Goal: Transaction & Acquisition: Obtain resource

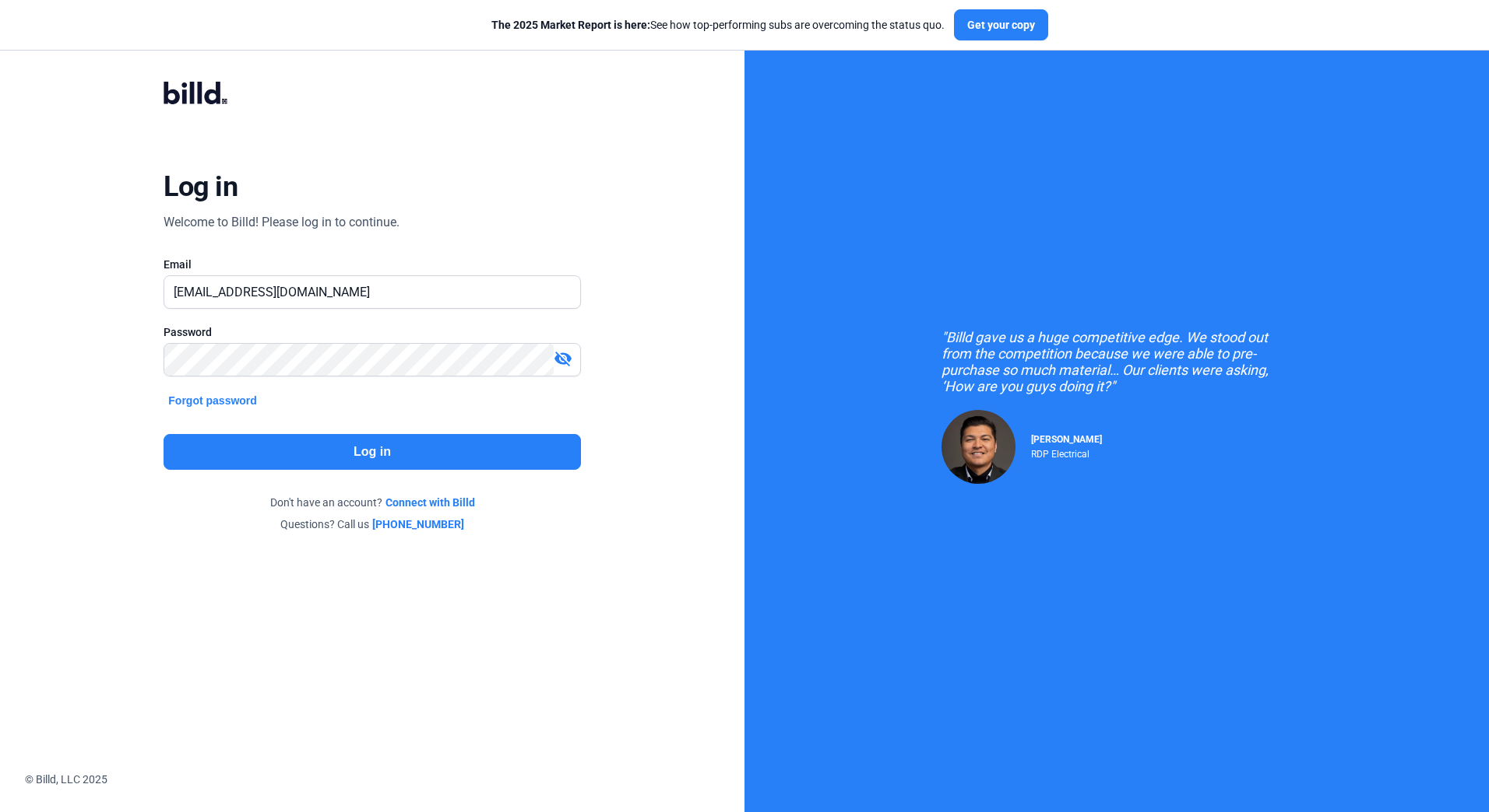
click at [541, 445] on button "Log in" at bounding box center [372, 452] width 416 height 36
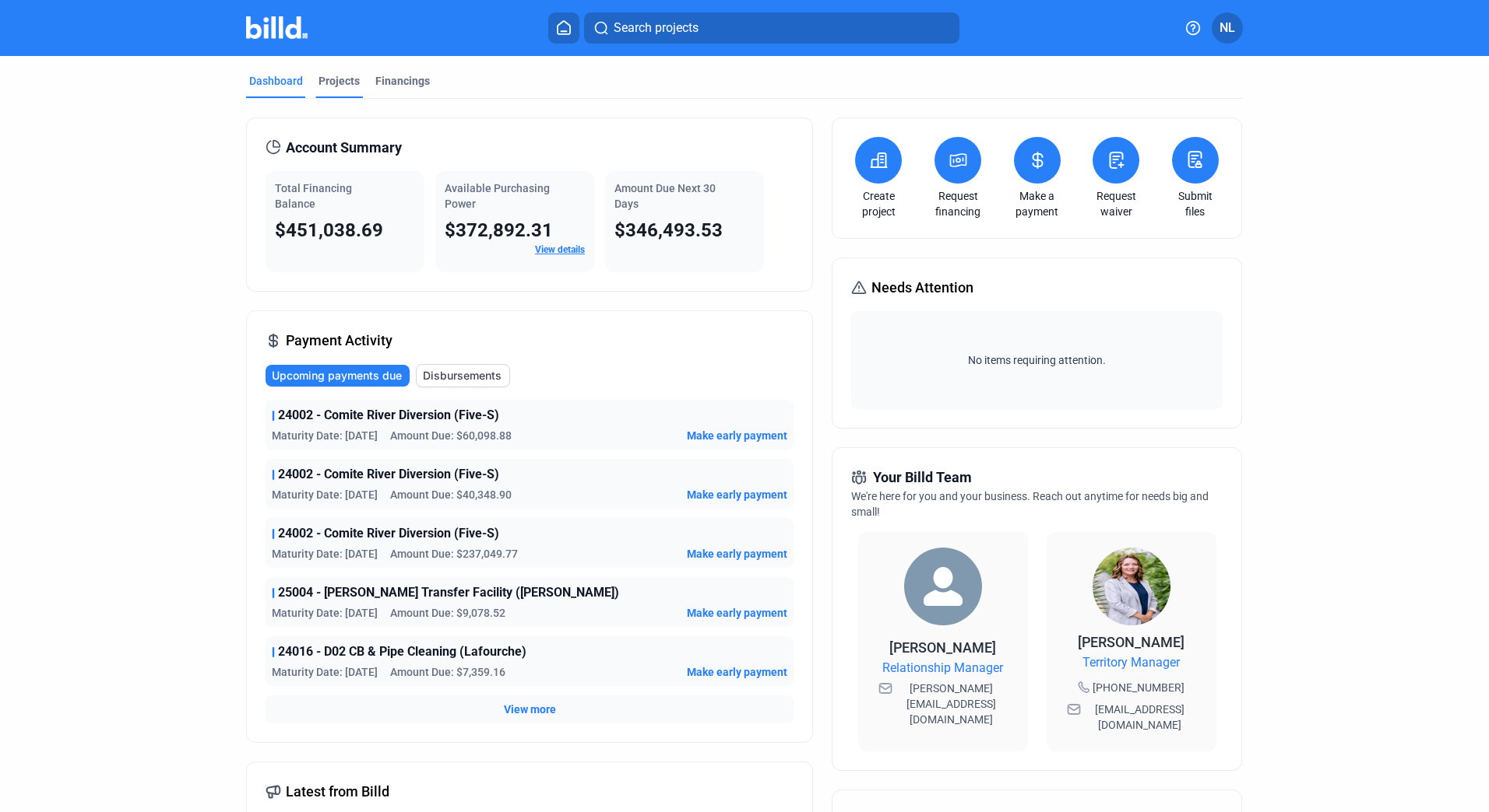
click at [334, 87] on div "Projects" at bounding box center [338, 81] width 41 height 15
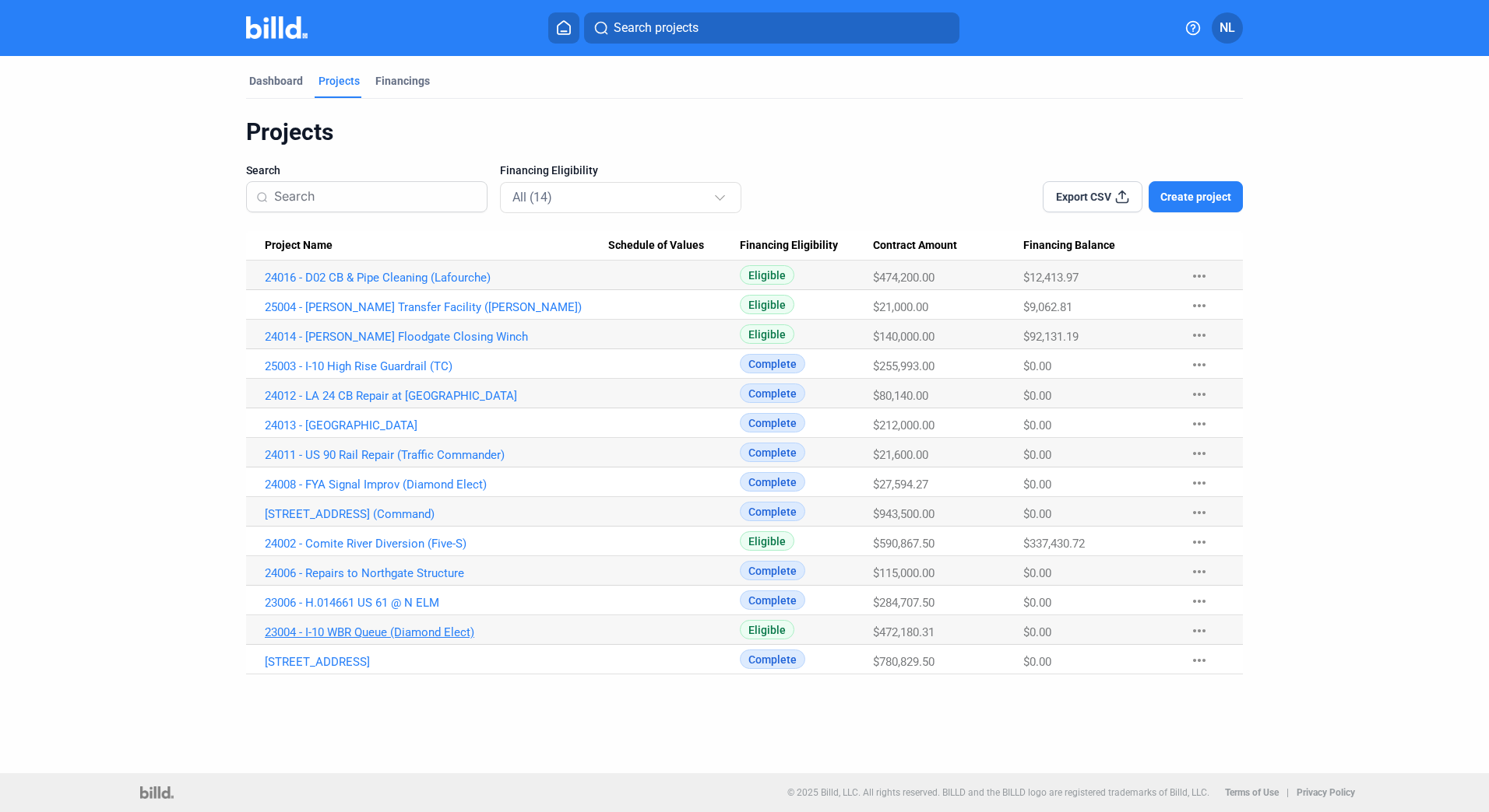
click at [349, 633] on link "23004 - I-10 WBR Queue (Diamond Elect)" at bounding box center [436, 633] width 343 height 14
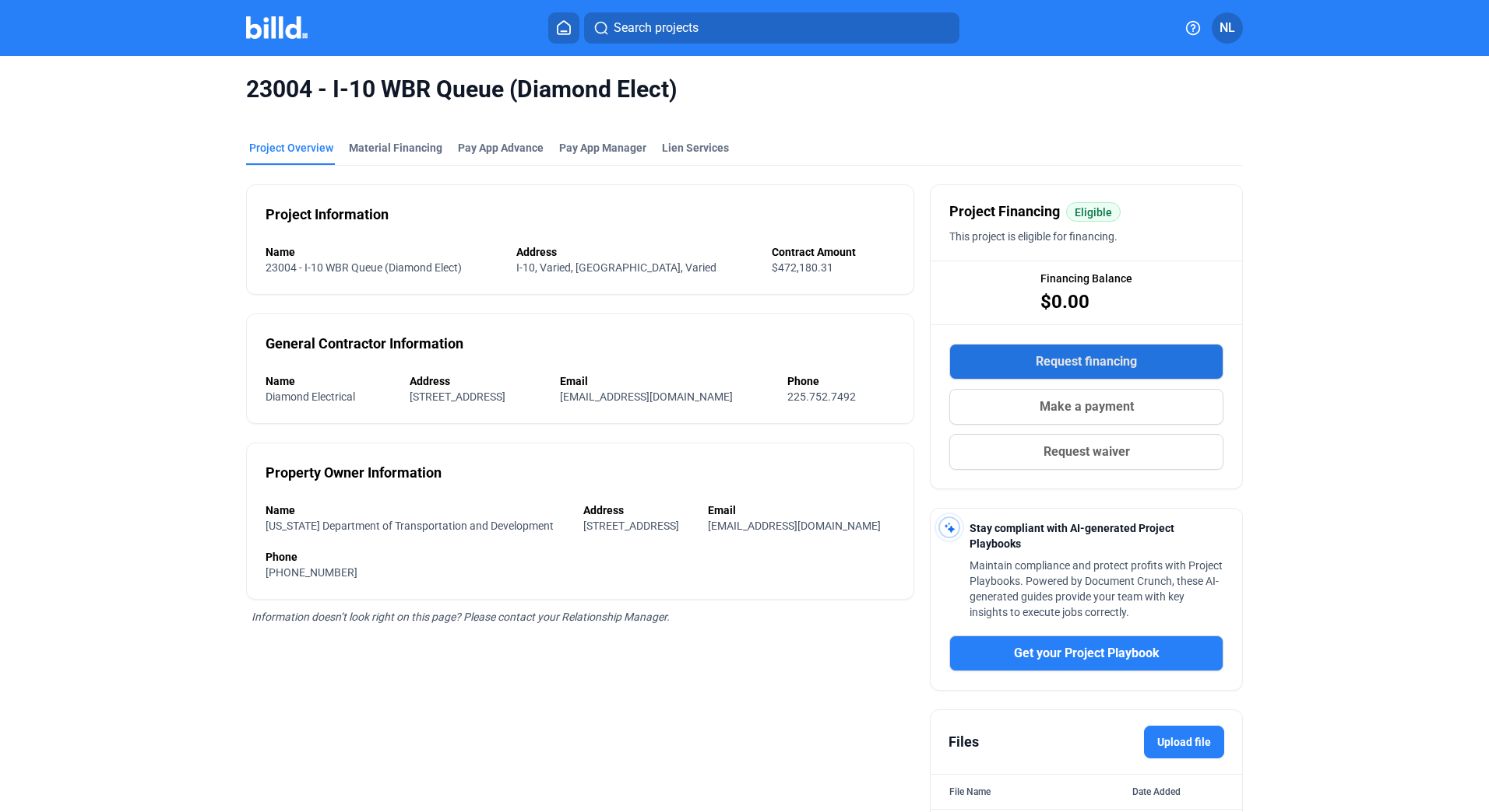
click at [1040, 346] on button "Request financing" at bounding box center [1086, 362] width 274 height 36
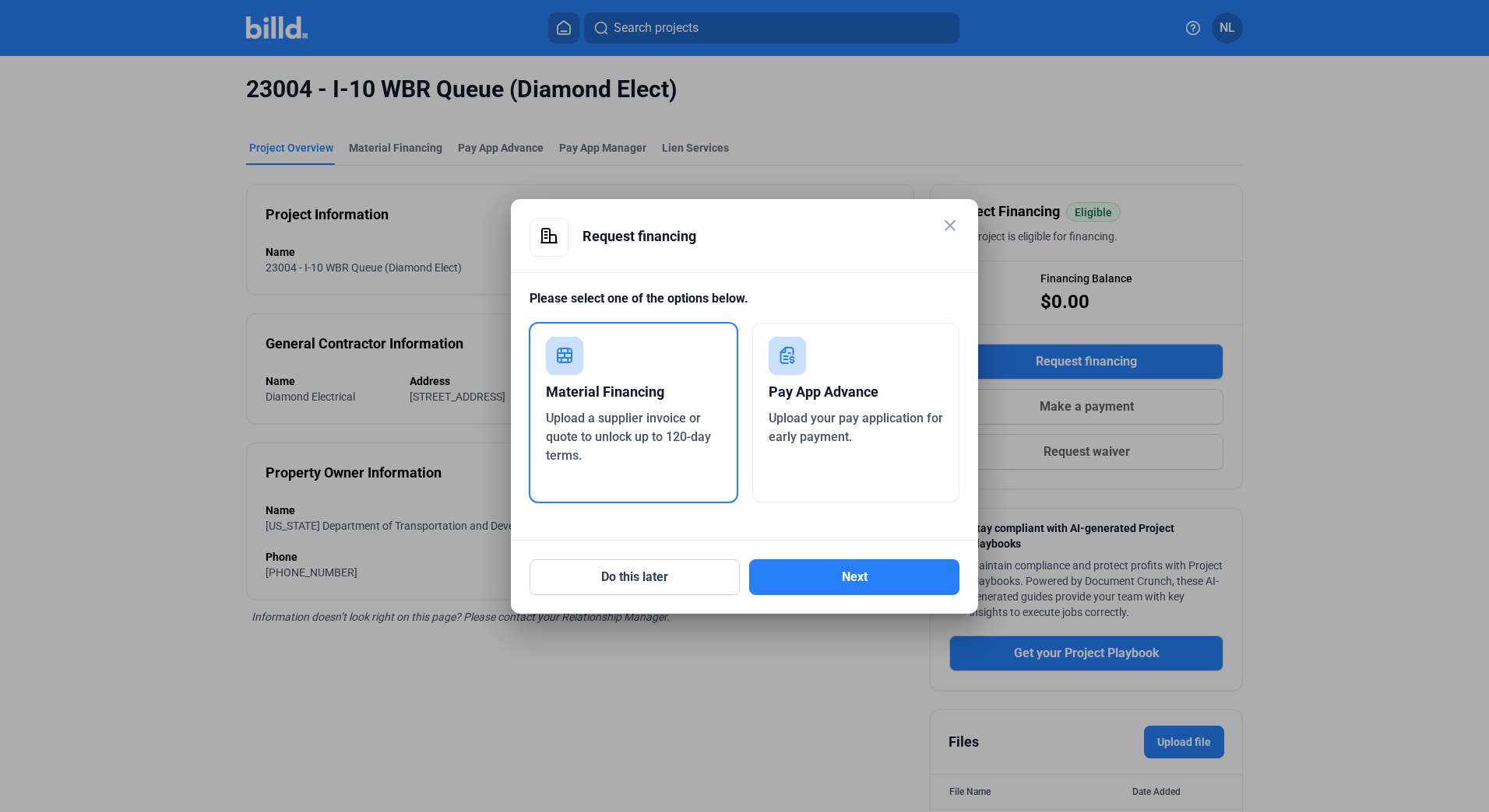
click at [827, 414] on span "Upload your pay application for early payment." at bounding box center [856, 427] width 175 height 33
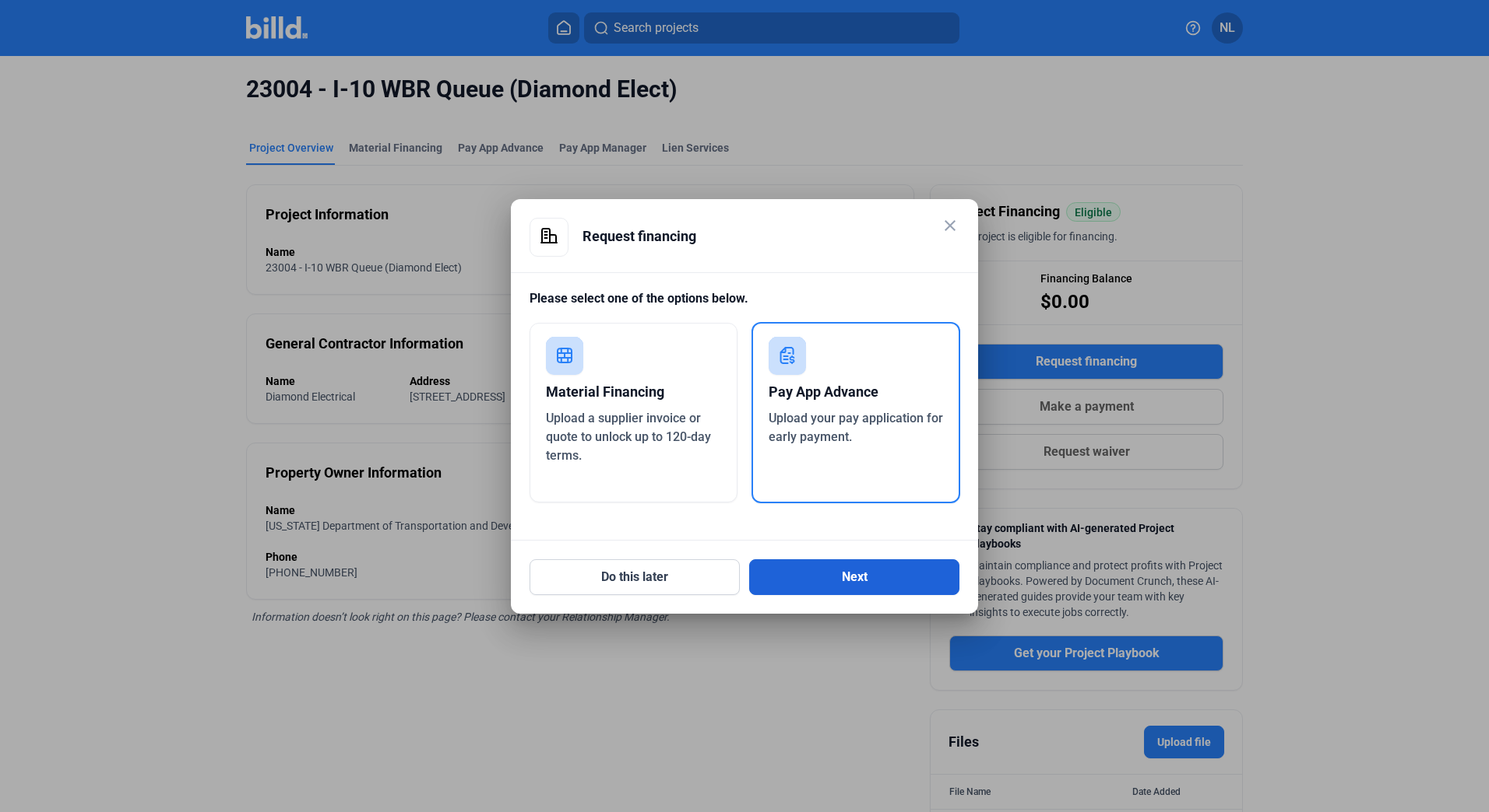
click at [825, 566] on button "Next" at bounding box center [853, 577] width 210 height 36
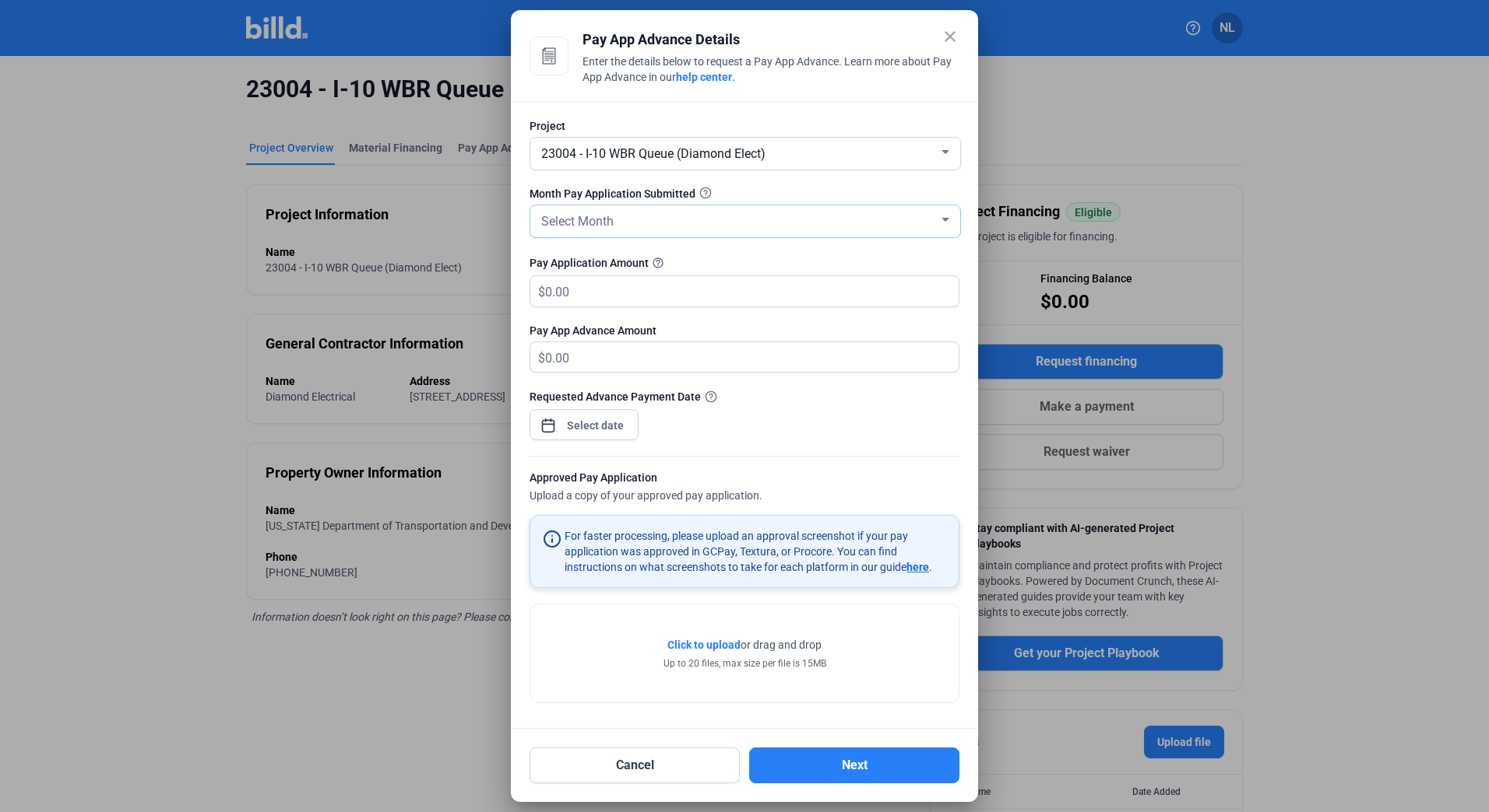
click at [614, 219] on div "Select Month" at bounding box center [737, 219] width 400 height 22
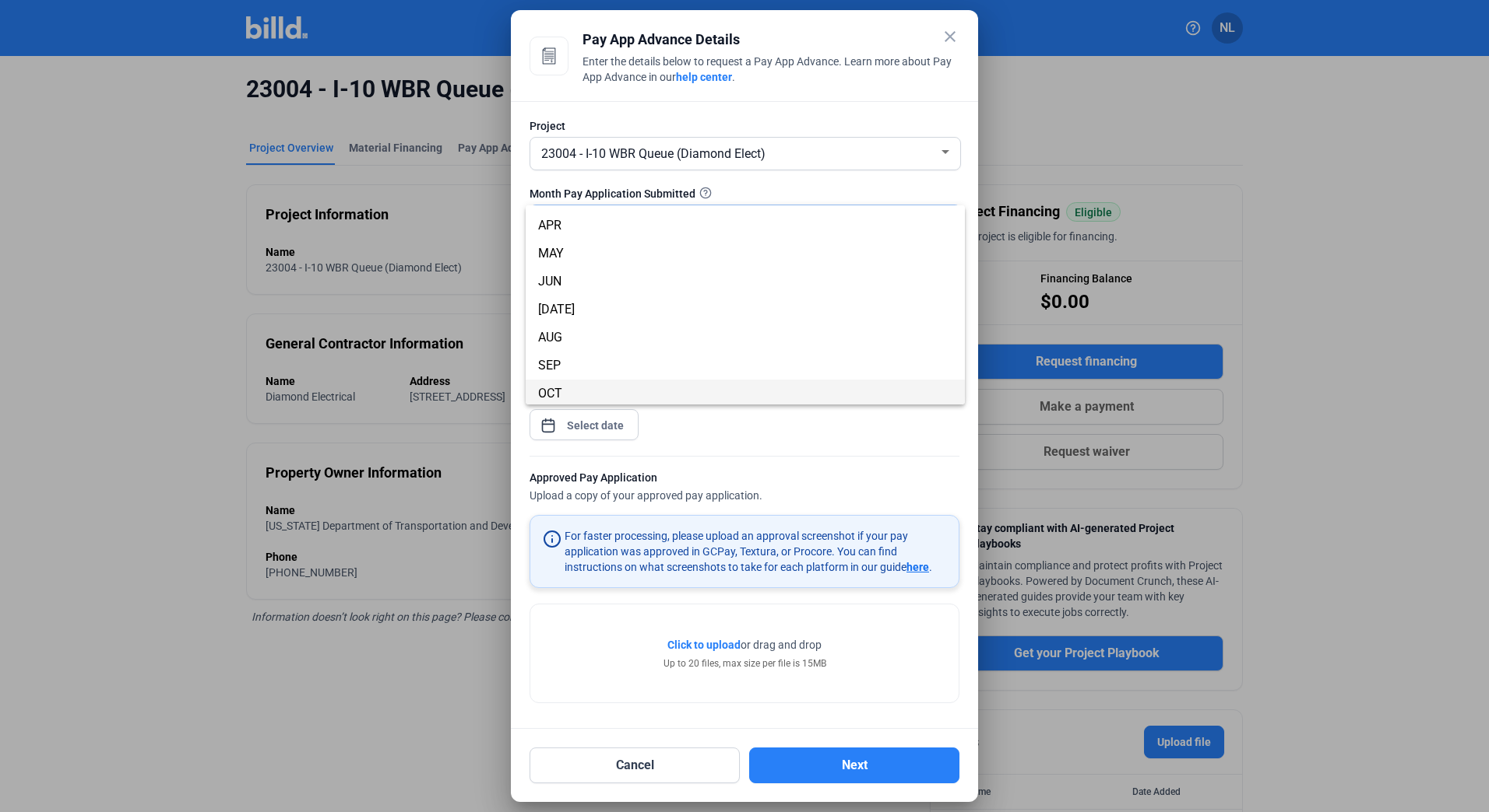
scroll to position [137, 0]
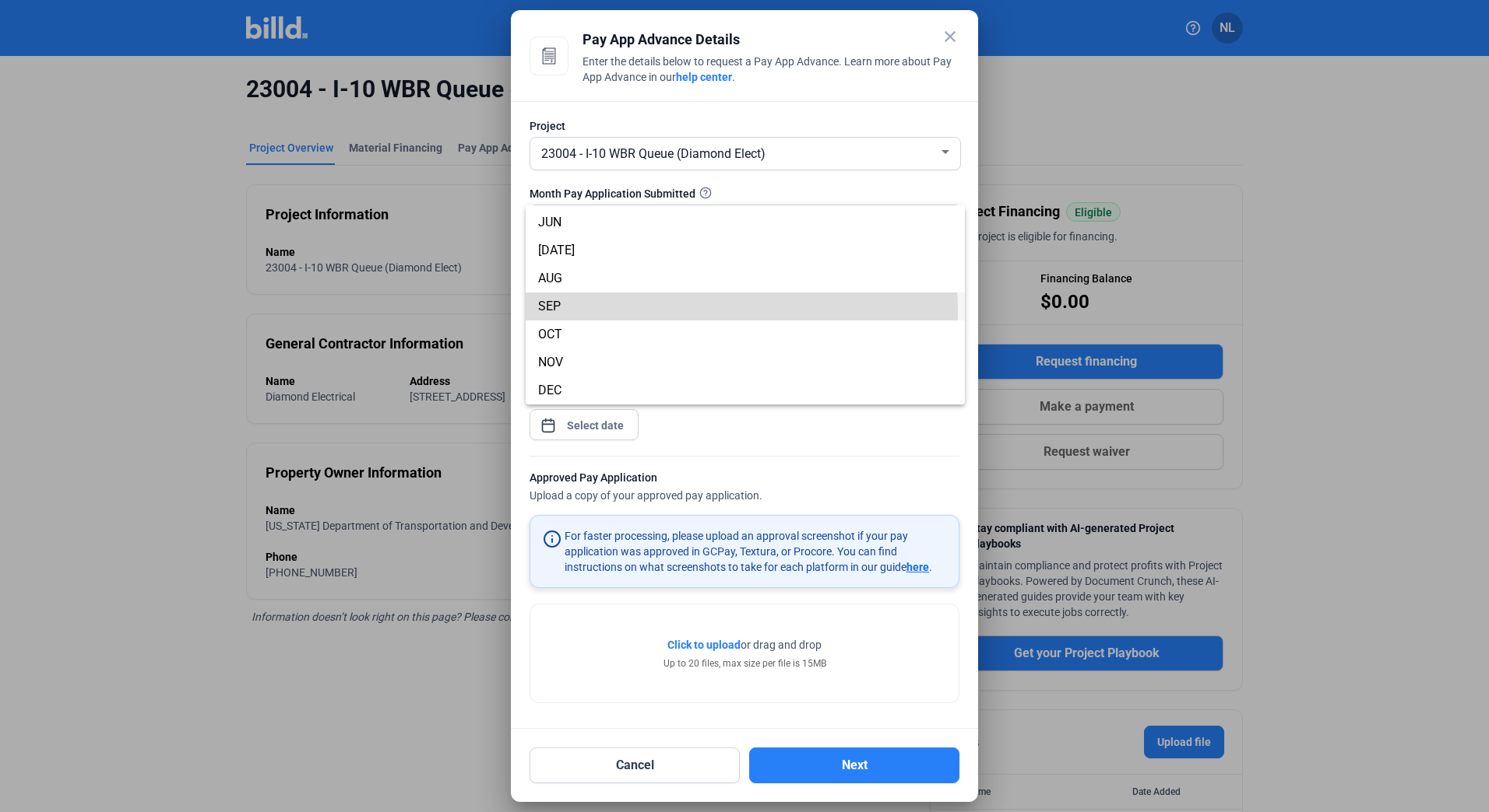
click at [566, 310] on span "SEP" at bounding box center [745, 306] width 414 height 28
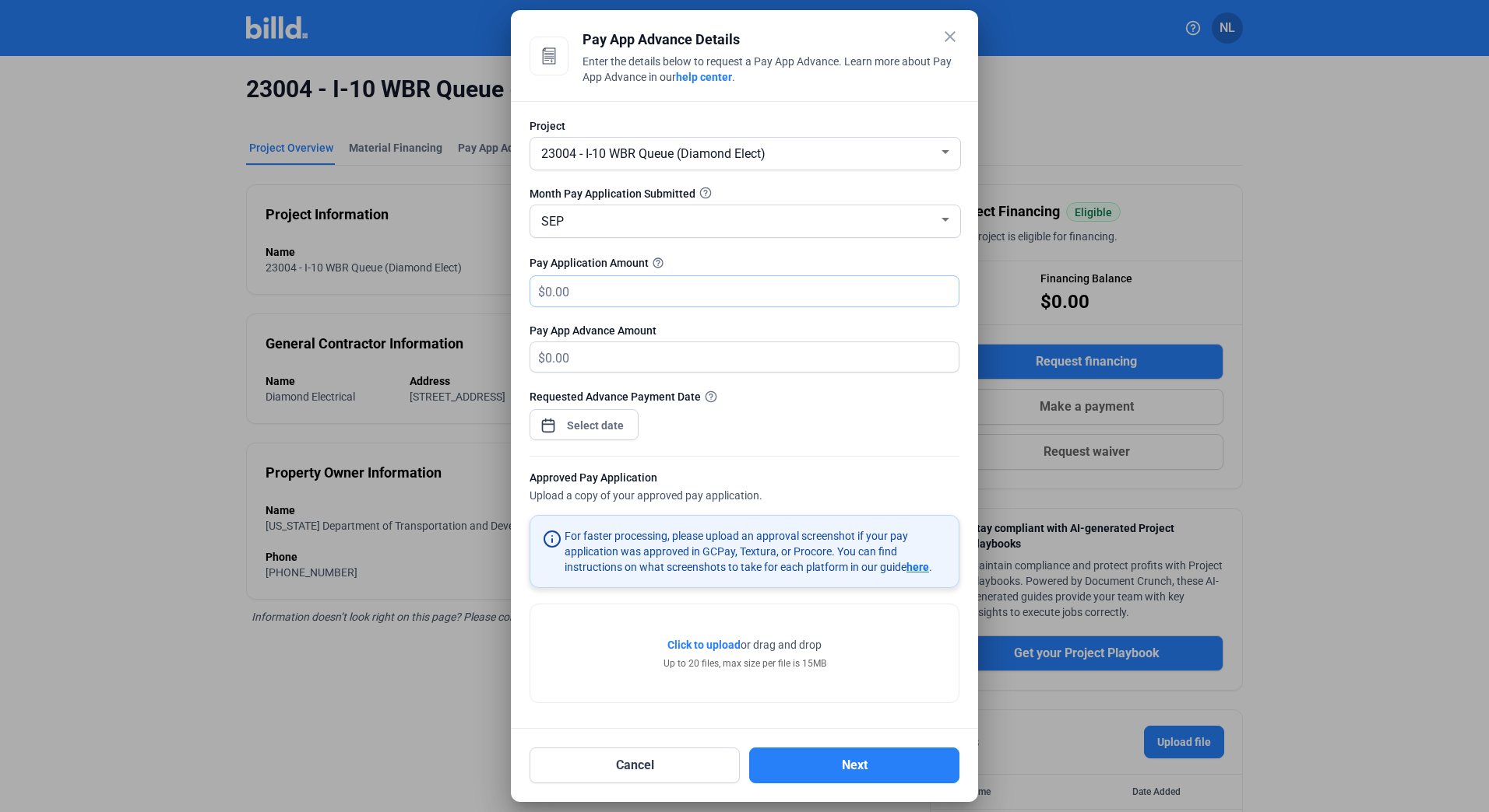
click at [572, 293] on input "text" at bounding box center [743, 292] width 395 height 30
type input "100,102.5"
click at [607, 424] on div "close Pay App Advance Details Enter the details below to request a Pay App Adva…" at bounding box center [744, 406] width 1489 height 812
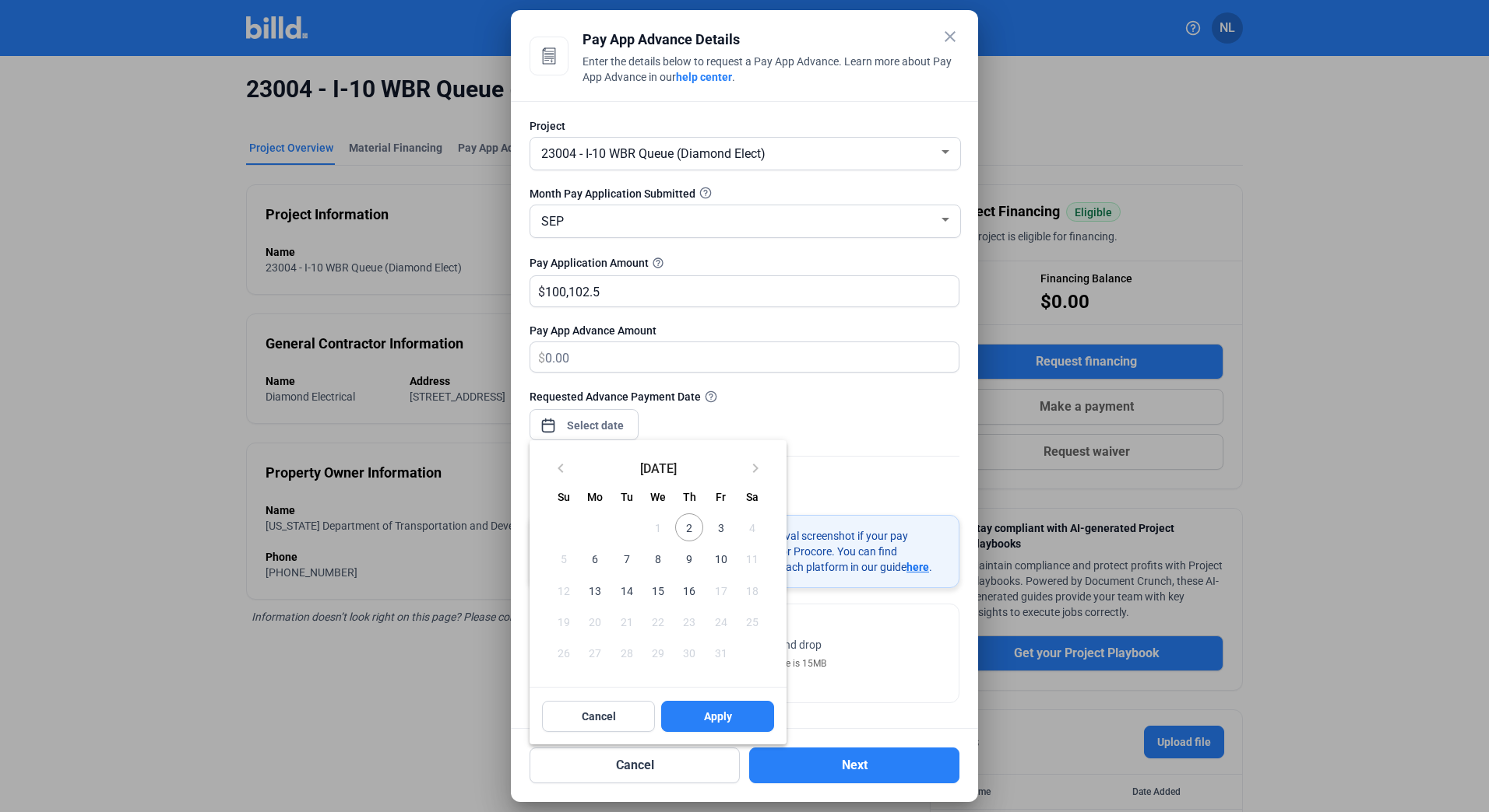
click at [692, 534] on span "2" at bounding box center [688, 527] width 28 height 28
click at [709, 720] on span "Apply" at bounding box center [717, 716] width 28 height 15
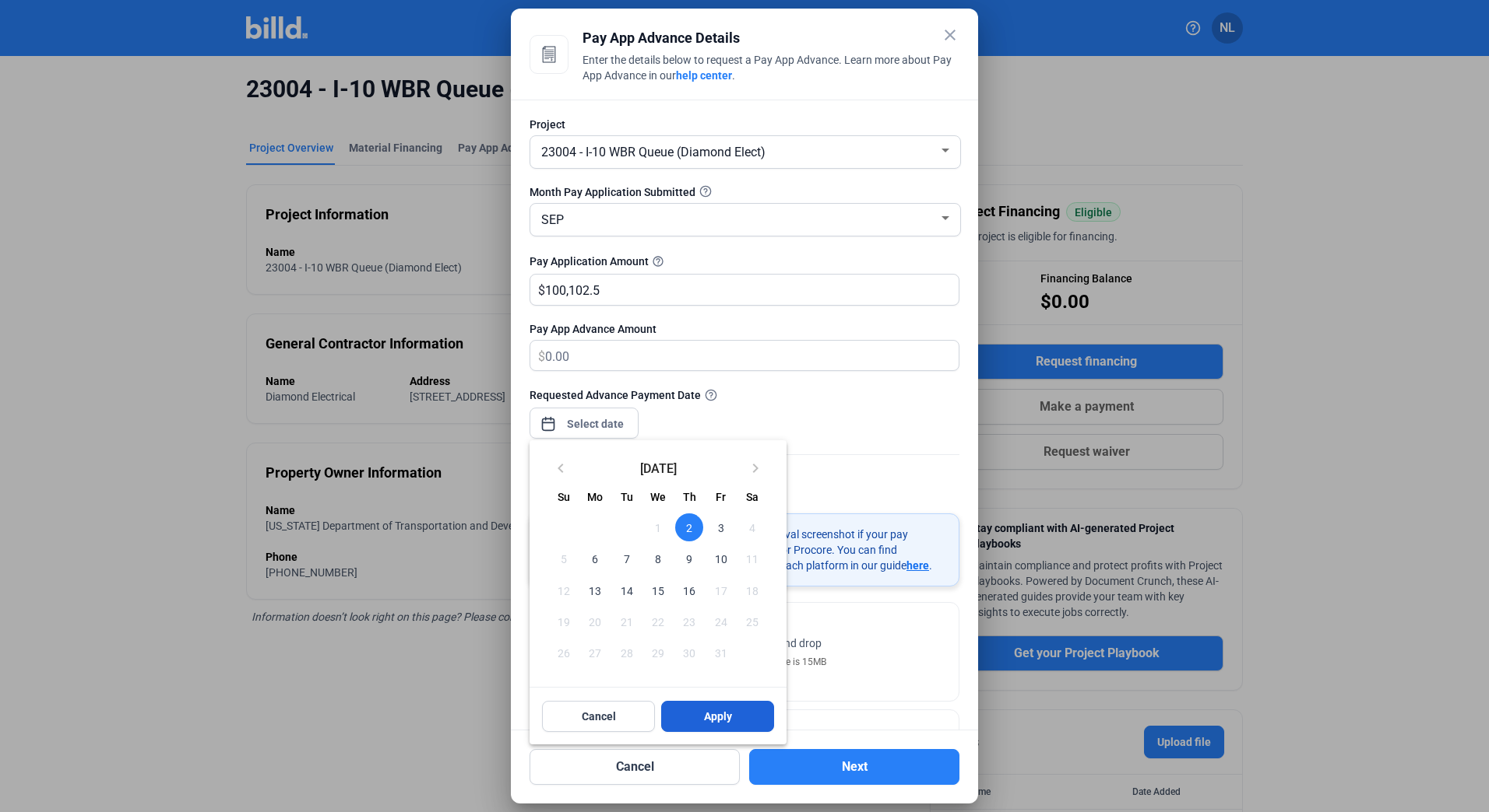
click at [733, 718] on button "Apply" at bounding box center [717, 716] width 113 height 31
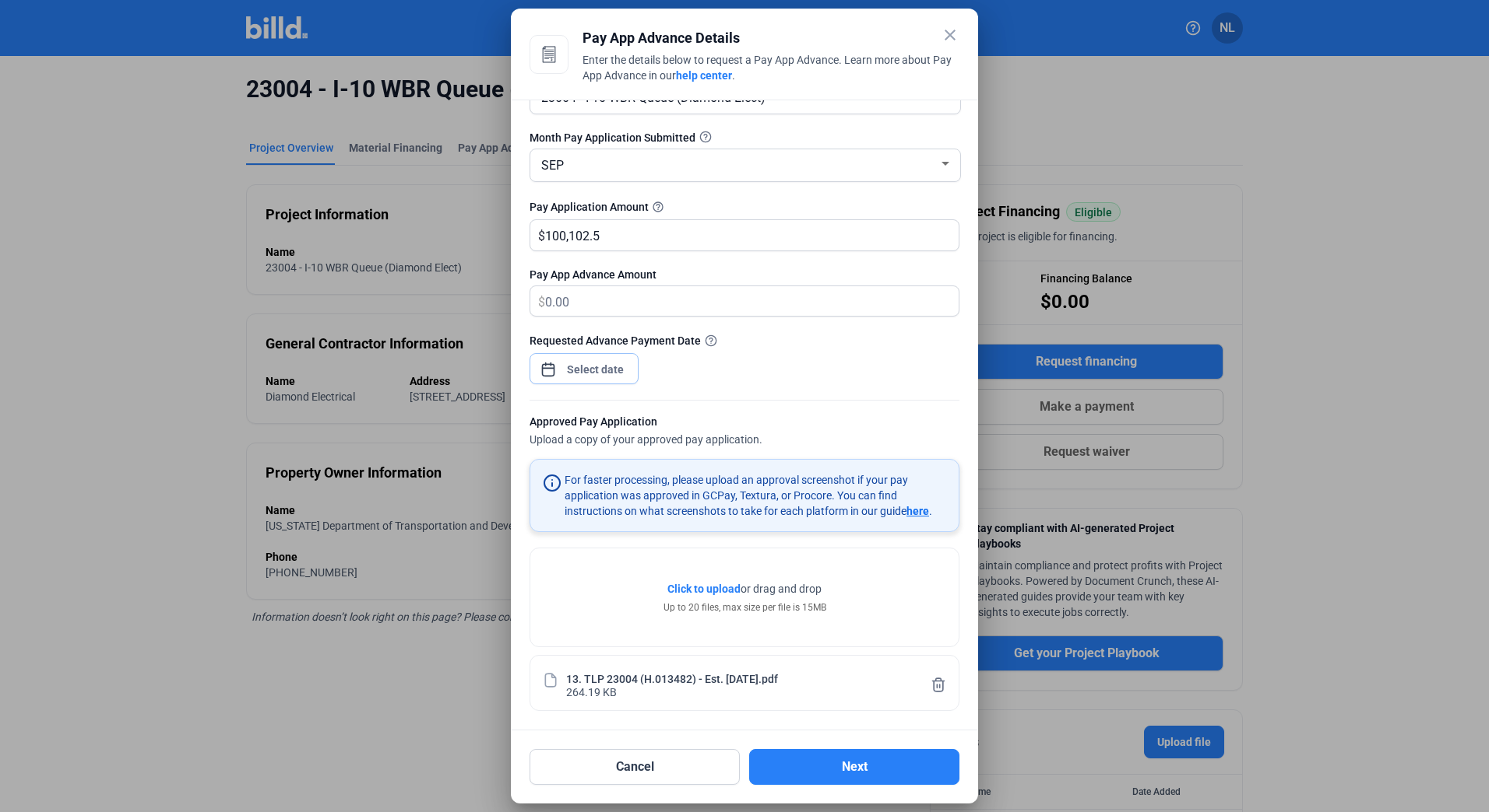
scroll to position [0, 0]
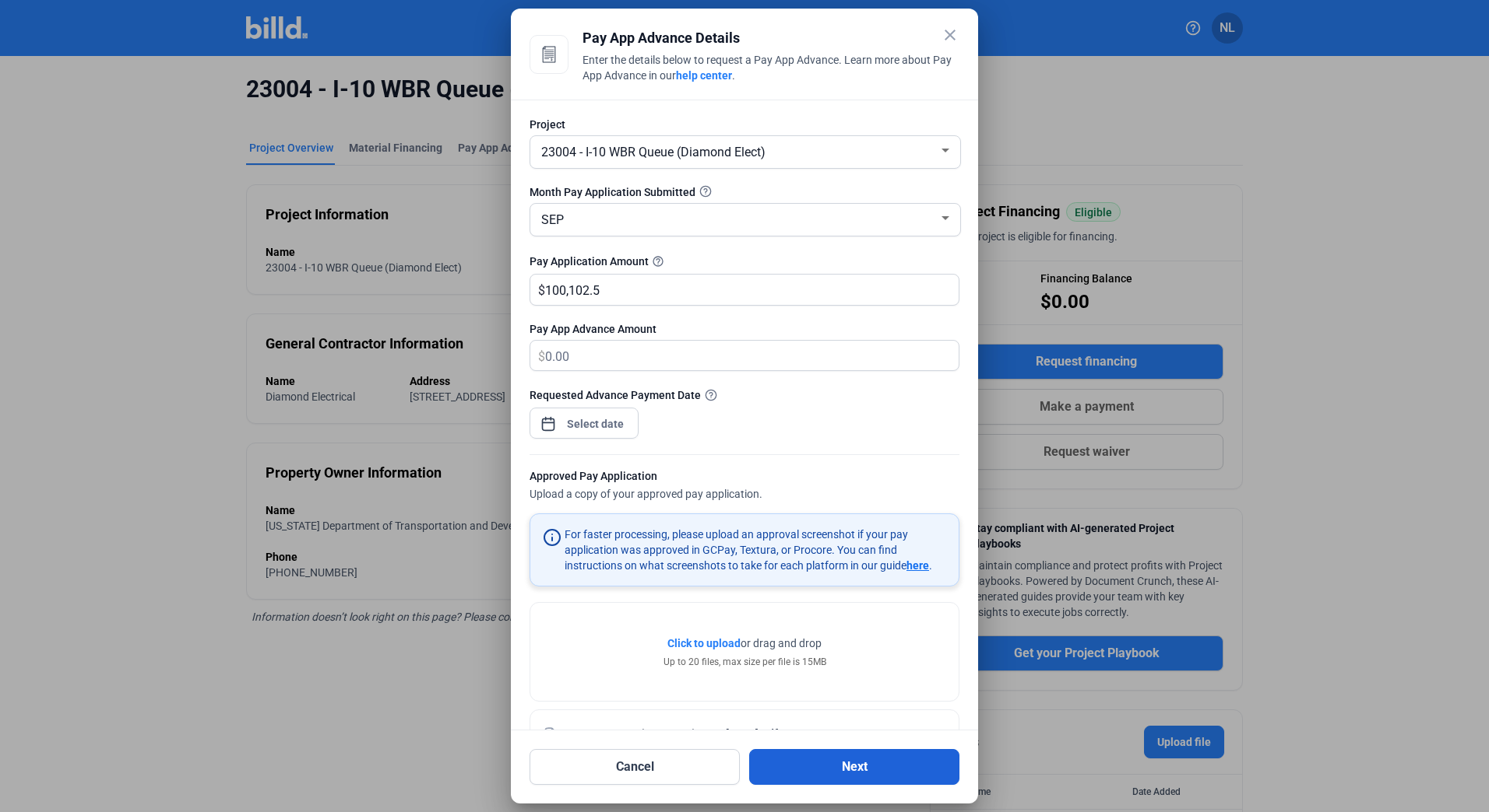
click at [846, 759] on button "Next" at bounding box center [853, 767] width 210 height 36
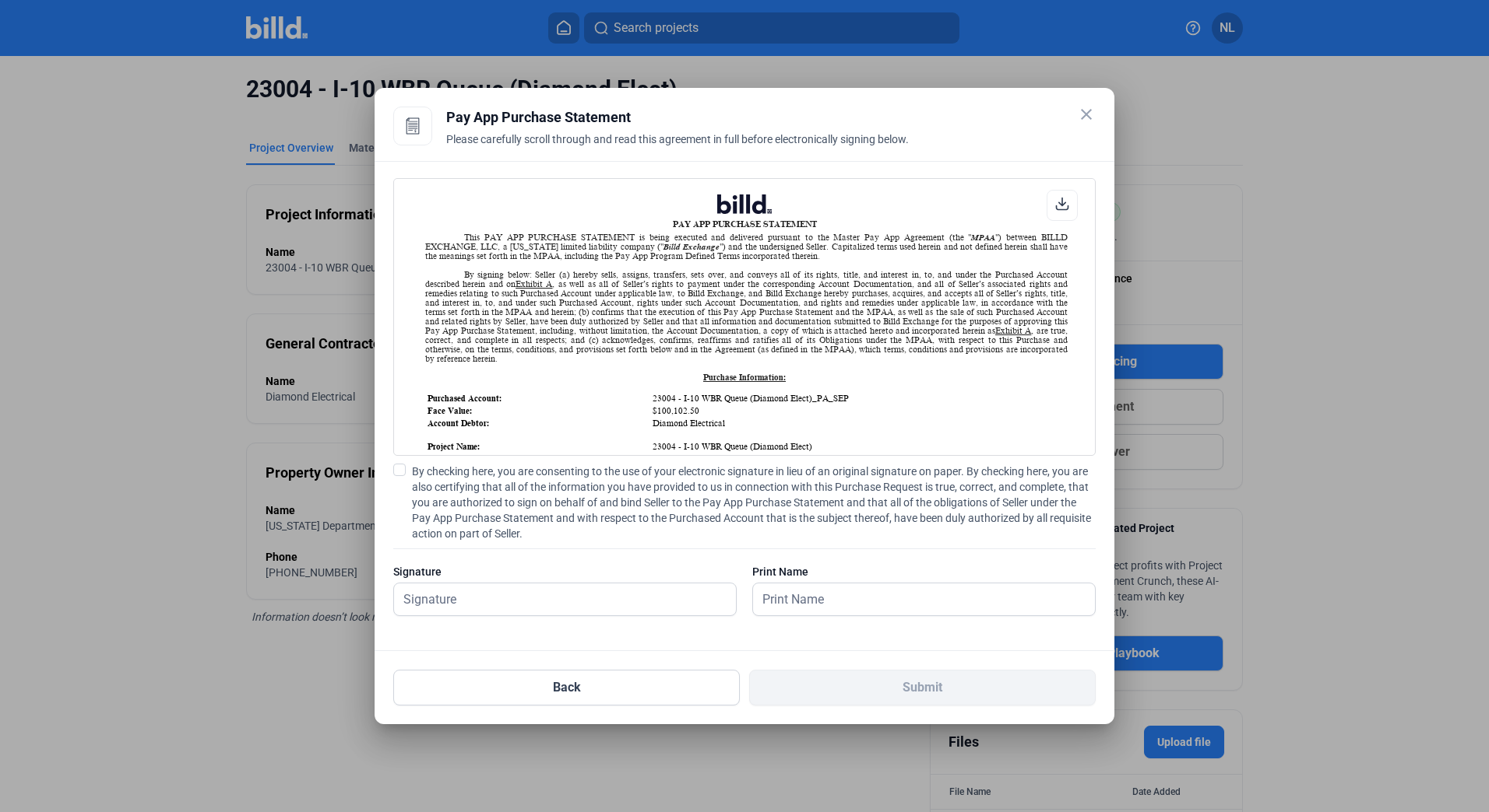
scroll to position [1, 0]
click at [526, 584] on input "text" at bounding box center [557, 600] width 325 height 32
type input "[PERSON_NAME]"
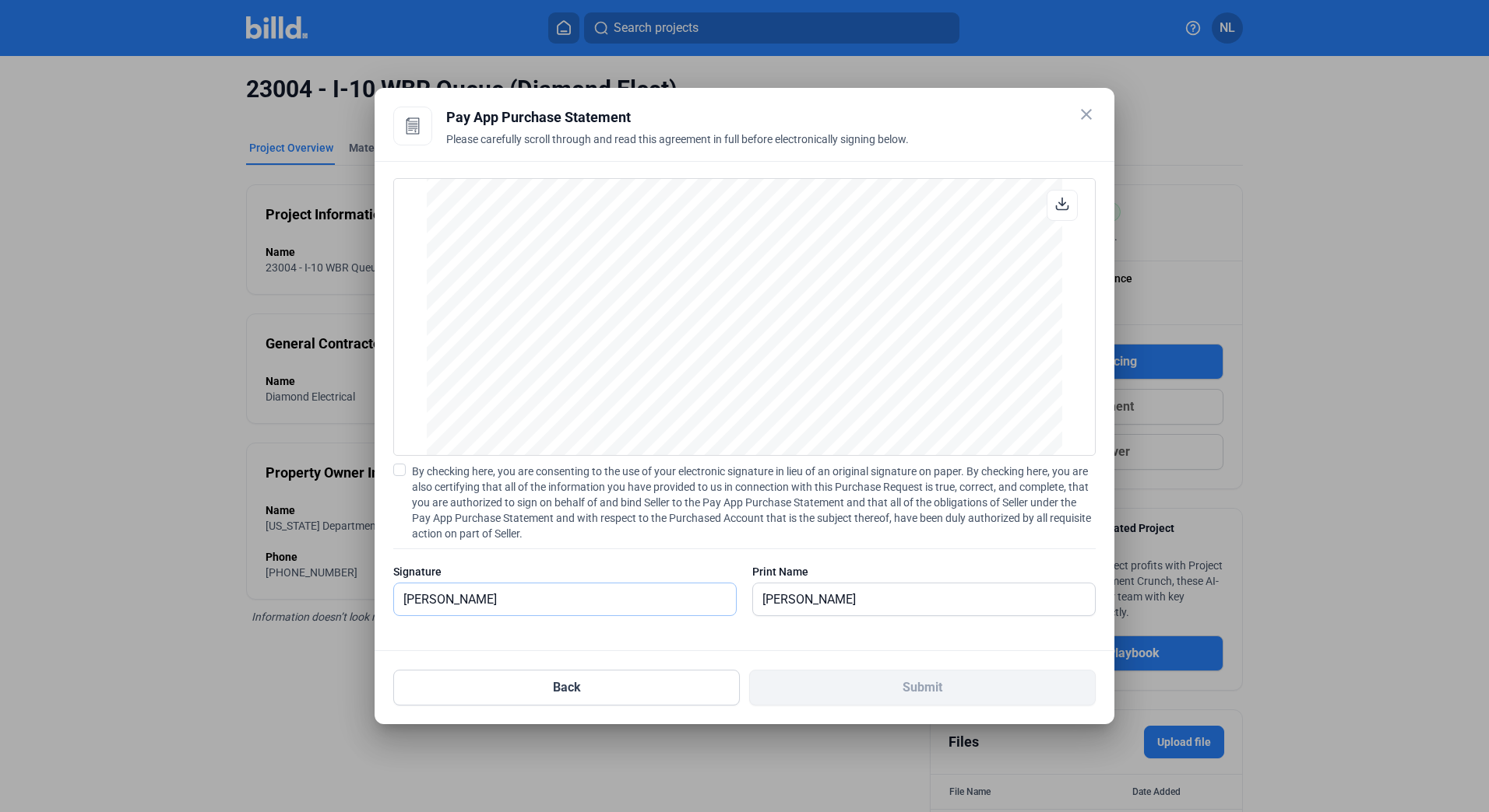
scroll to position [2781, 0]
click at [873, 608] on input "[PERSON_NAME]" at bounding box center [924, 600] width 342 height 32
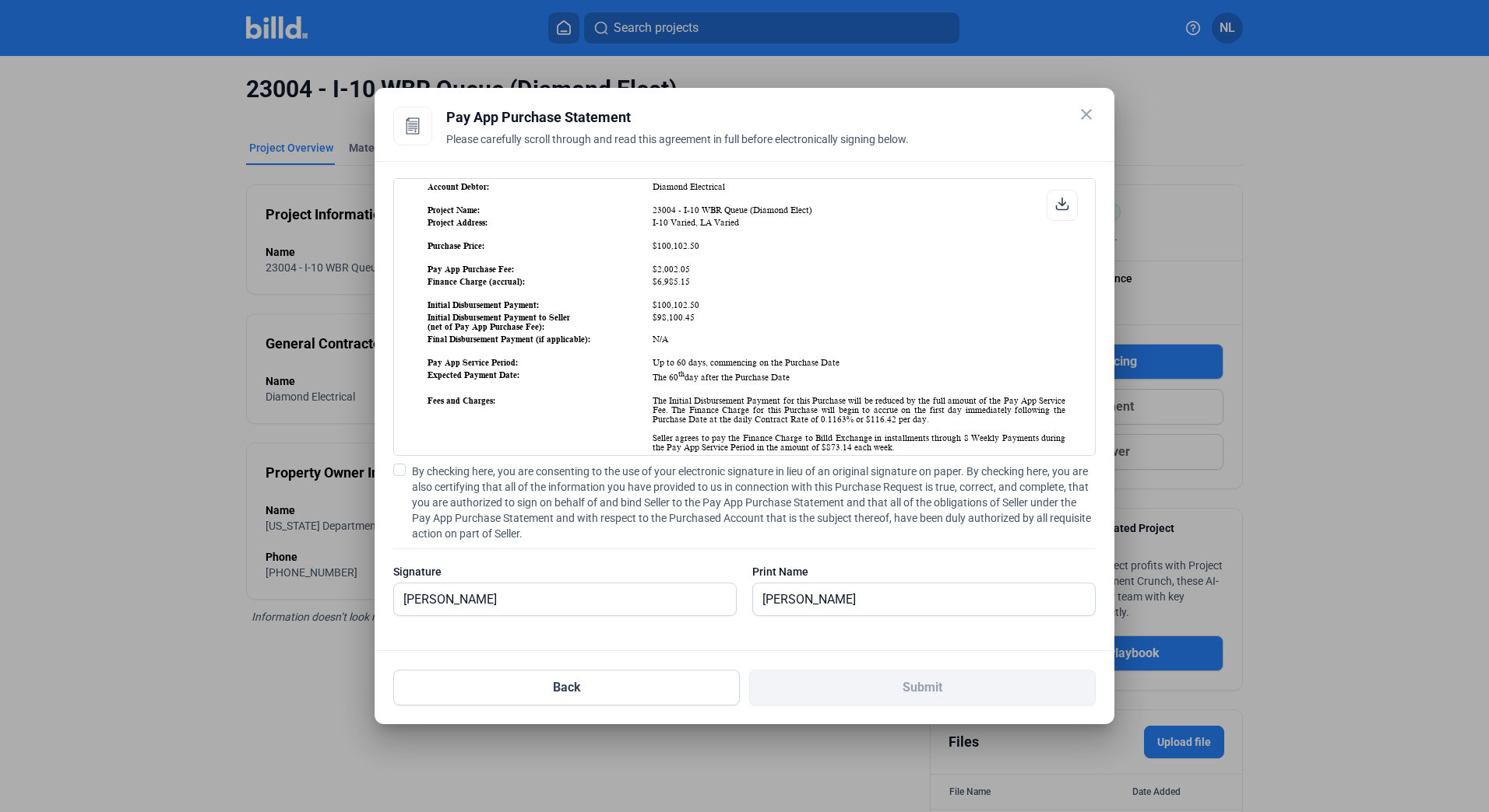
scroll to position [0, 0]
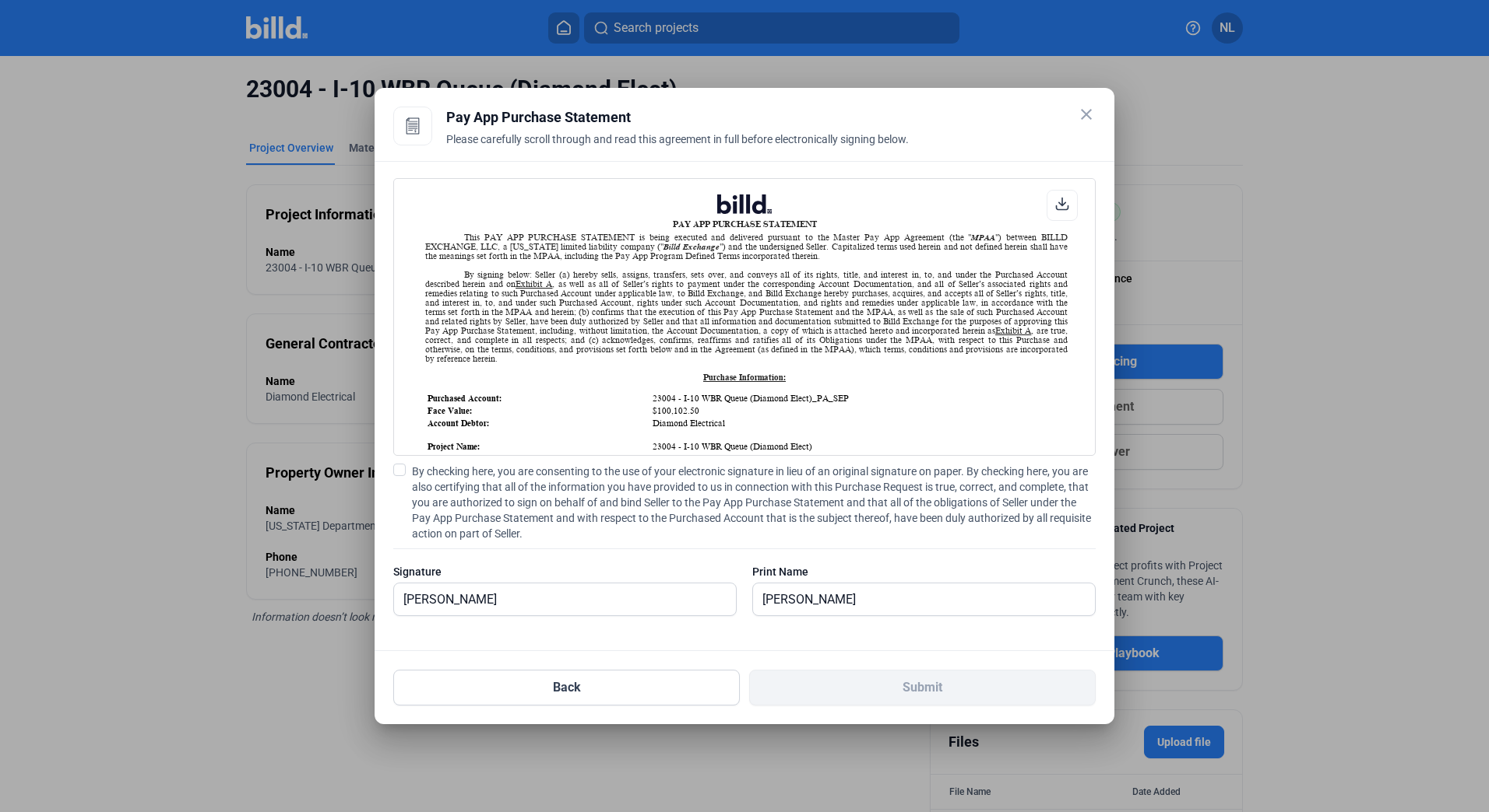
click at [408, 471] on label "By checking here, you are consenting to the use of your electronic signature in…" at bounding box center [744, 502] width 702 height 78
click at [0, 0] on input "By checking here, you are consenting to the use of your electronic signature in…" at bounding box center [0, 0] width 0 height 0
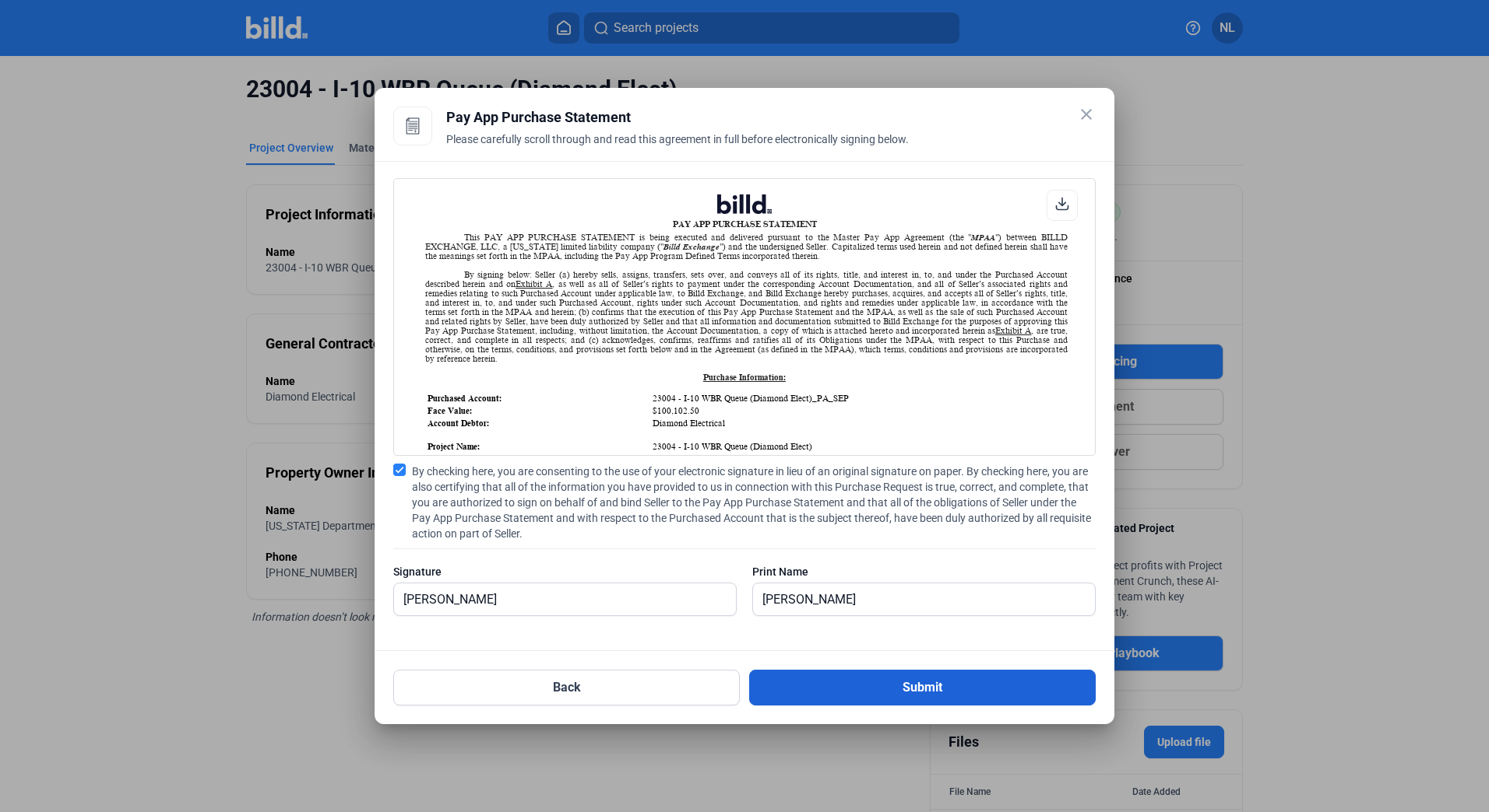
click at [836, 692] on button "Submit" at bounding box center [922, 688] width 347 height 36
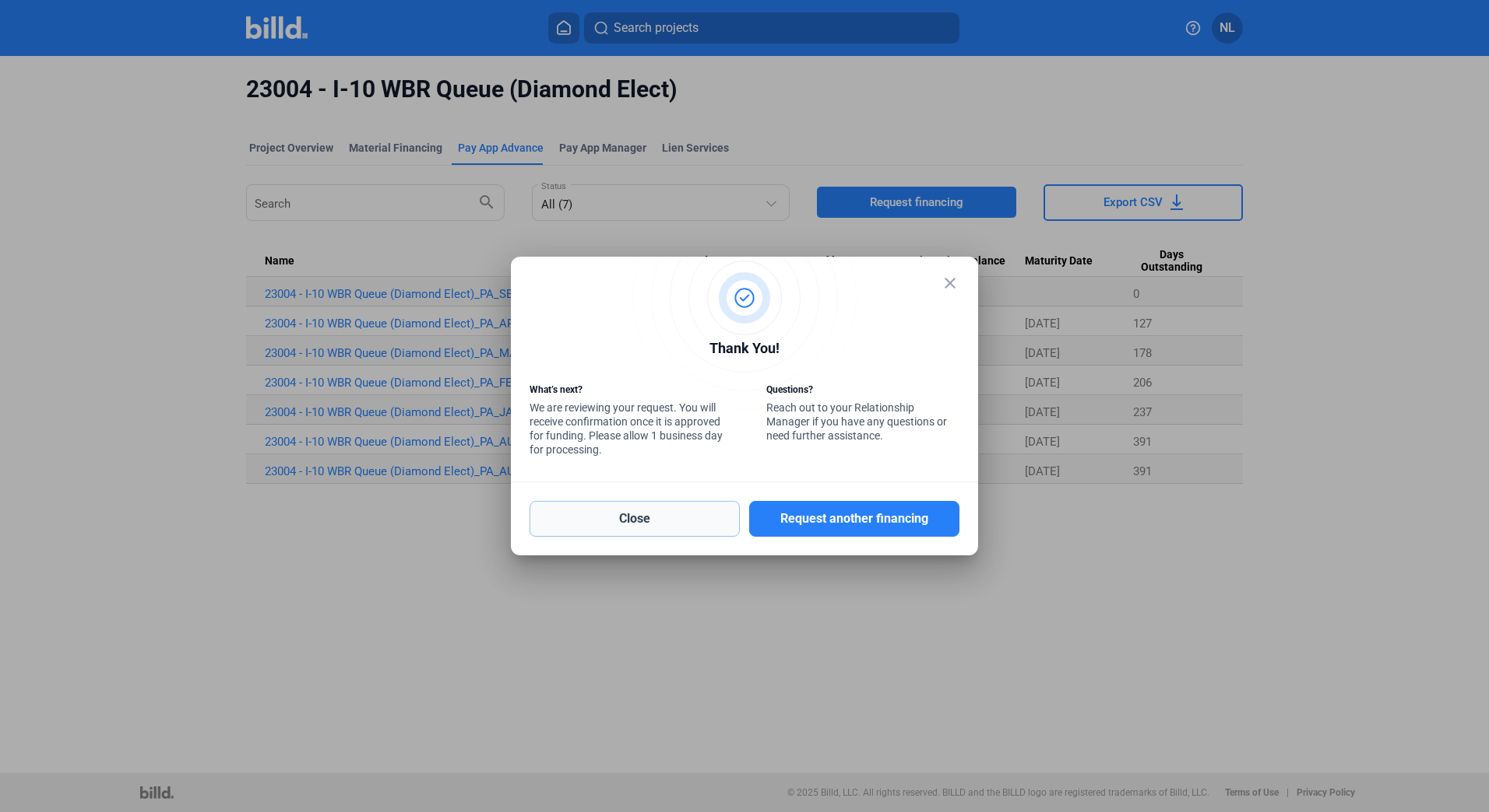
click at [694, 527] on button "Close" at bounding box center [634, 519] width 210 height 36
